Goal: Information Seeking & Learning: Learn about a topic

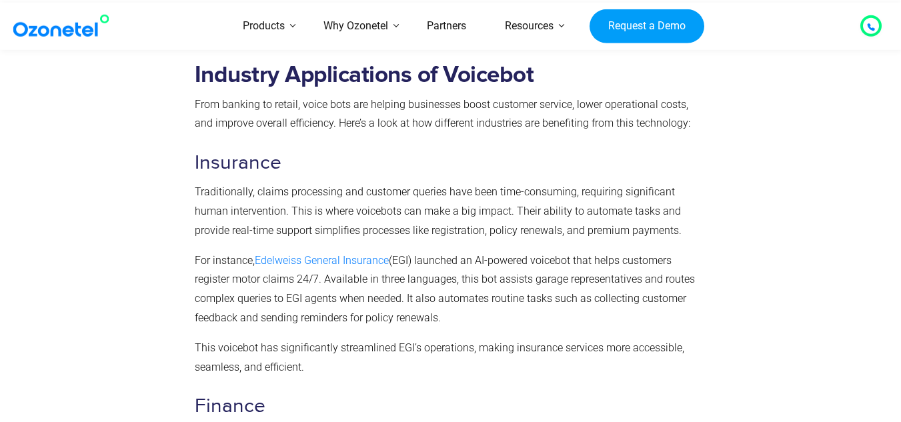
scroll to position [1254, 0]
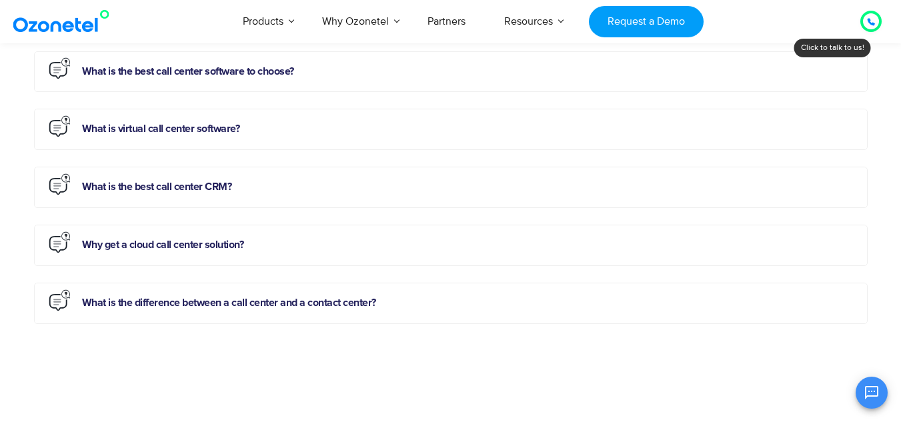
scroll to position [3533, 0]
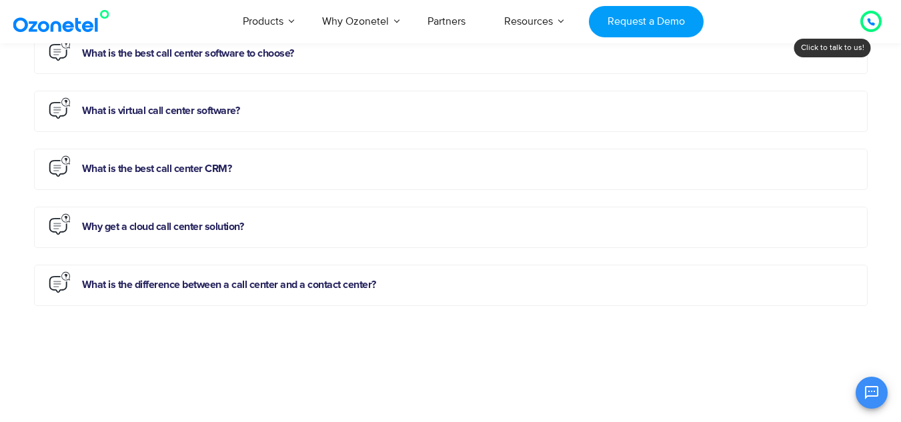
drag, startPoint x: 910, startPoint y: 31, endPoint x: 910, endPoint y: 287, distance: 256.1
click at [406, 341] on section "Frequently Asked Questions What is call center software? Call center software i…" at bounding box center [450, 109] width 901 height 542
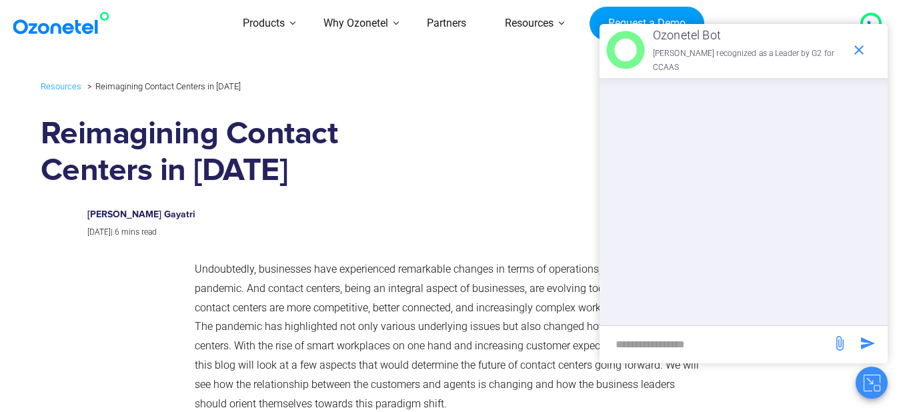
scroll to position [377, 0]
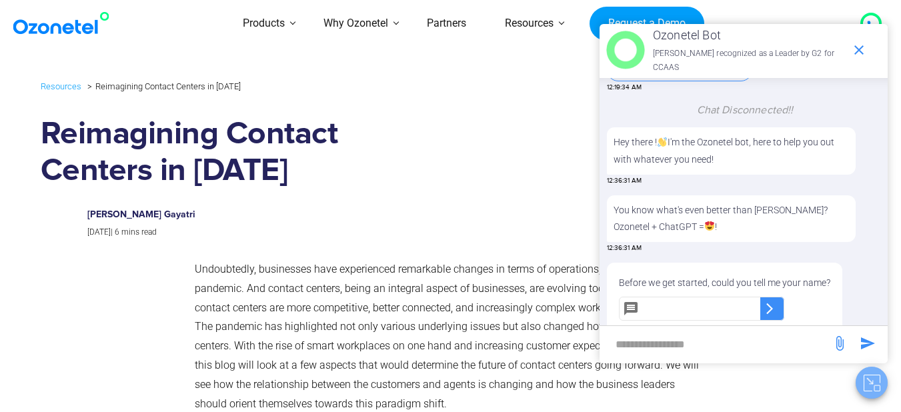
click at [873, 383] on icon "Close chat" at bounding box center [872, 383] width 17 height 17
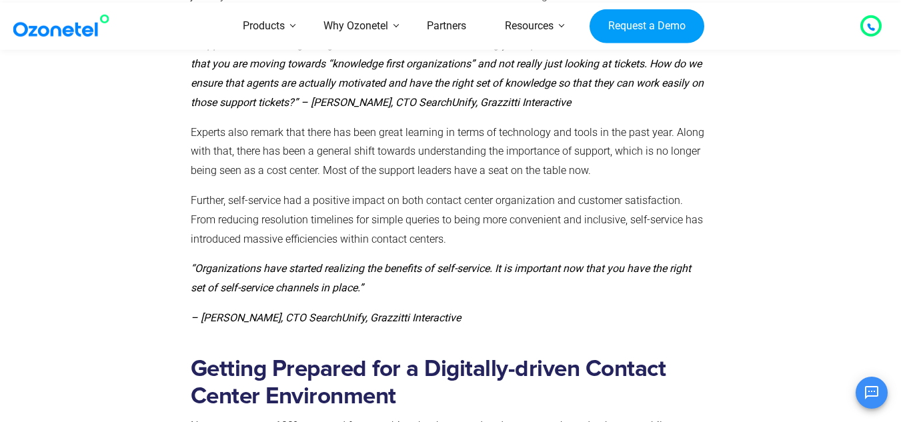
scroll to position [1098, 0]
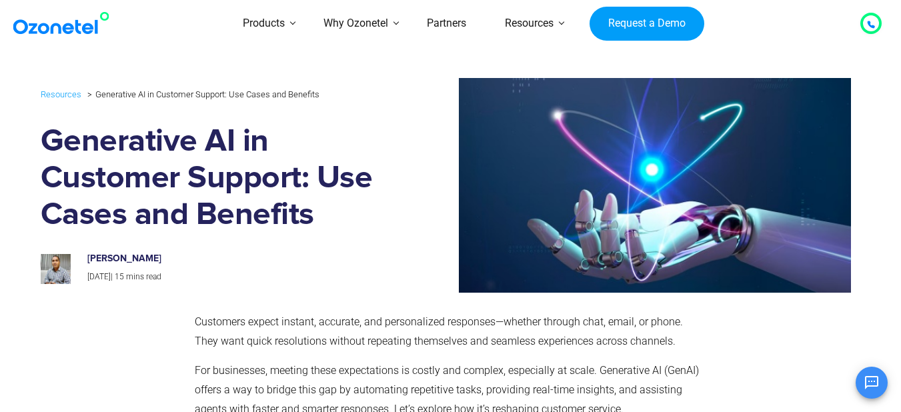
click at [887, 110] on section "Resources Generative AI in Customer Support: Use Cases and Benefits Generative …" at bounding box center [450, 185] width 901 height 228
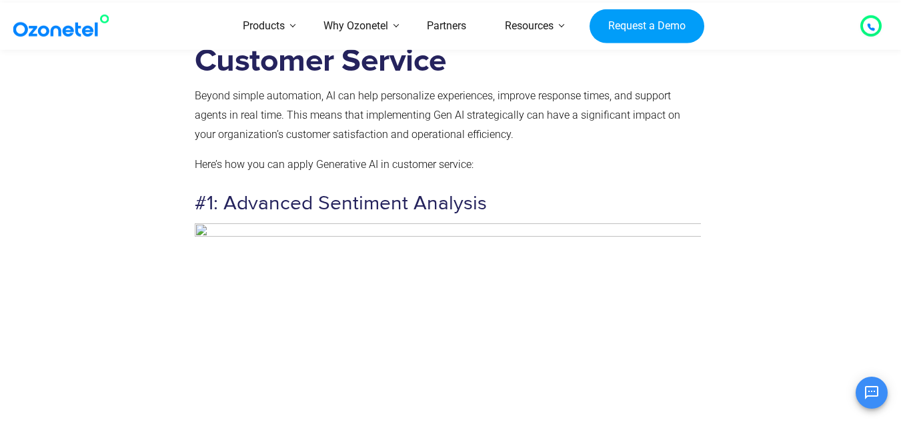
scroll to position [1467, 0]
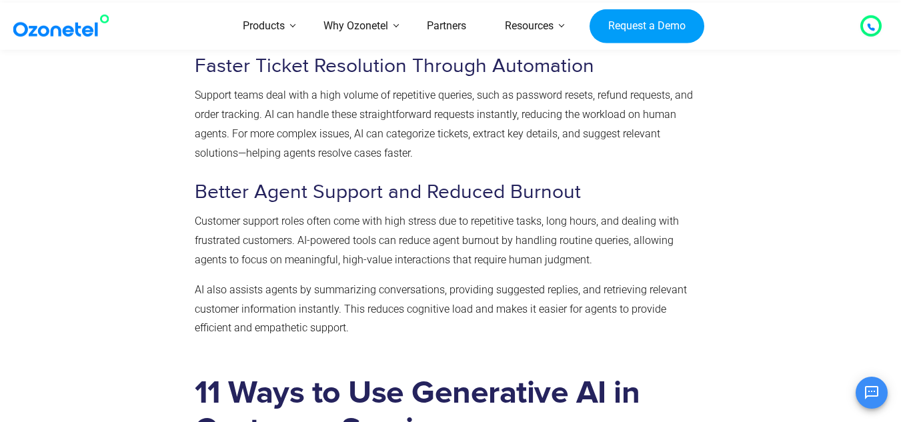
click at [694, 243] on p "Customer support roles often come with high stress due to repetitive tasks, lon…" at bounding box center [448, 240] width 506 height 57
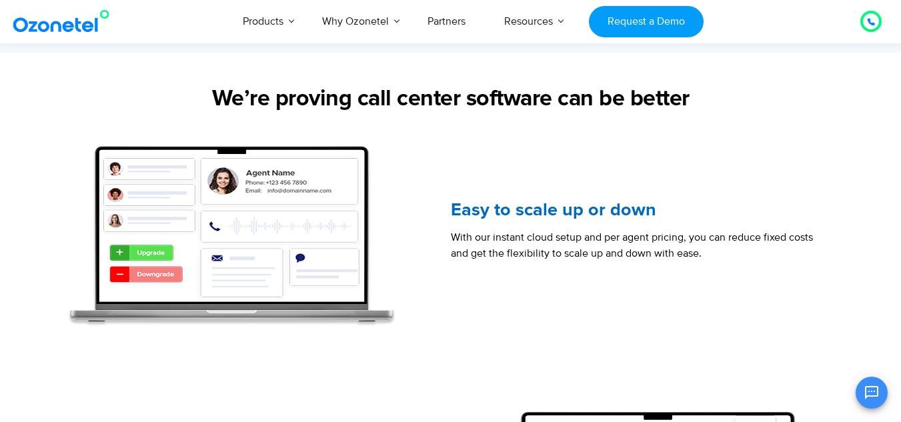
scroll to position [1609, 0]
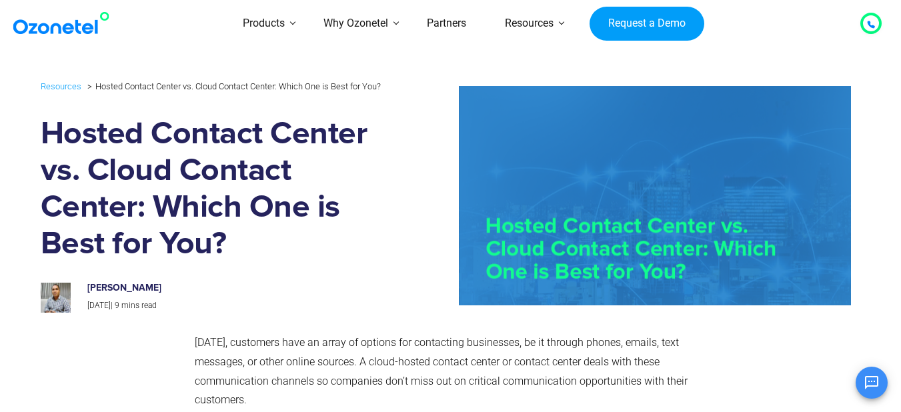
scroll to position [389, 0]
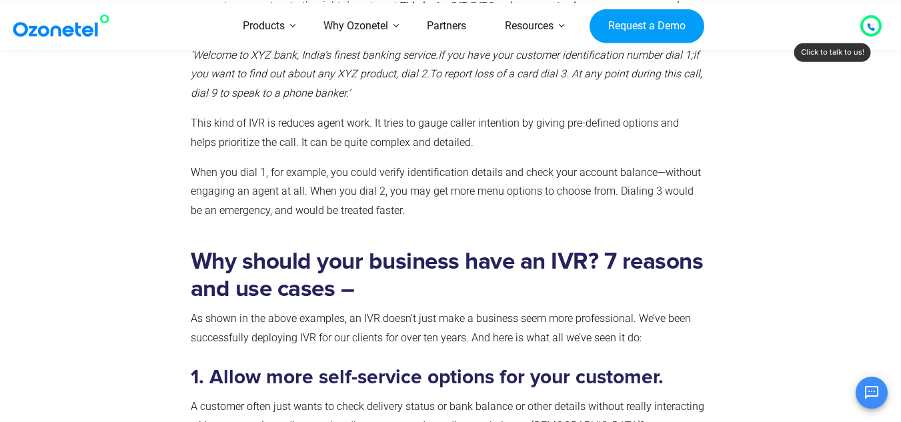
scroll to position [432, 0]
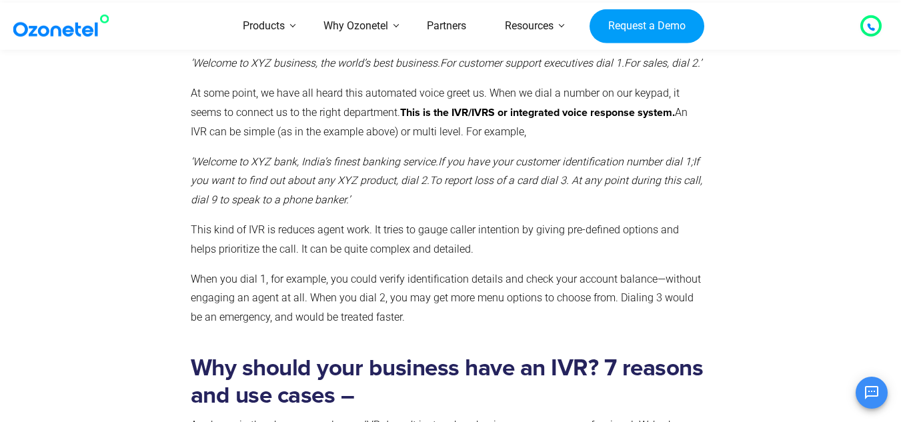
click at [753, 113] on div at bounding box center [787, 177] width 150 height 335
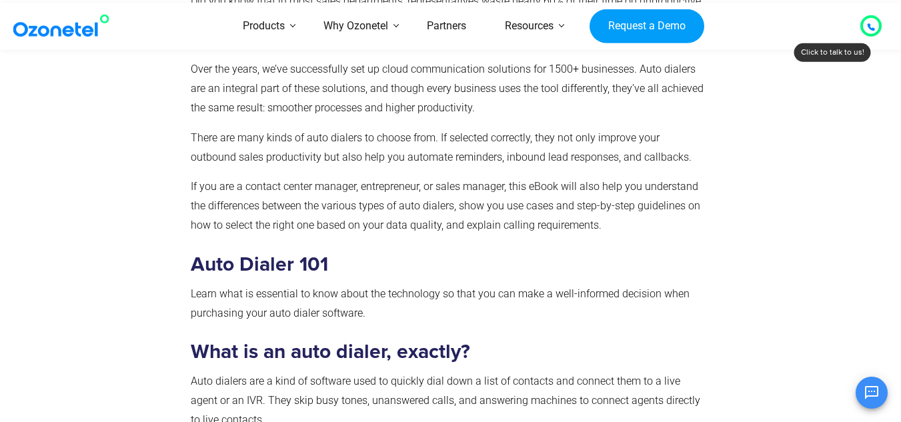
click at [514, 267] on h3 "Auto Dialer 101" at bounding box center [448, 265] width 515 height 26
